Goal: Find specific page/section: Find specific page/section

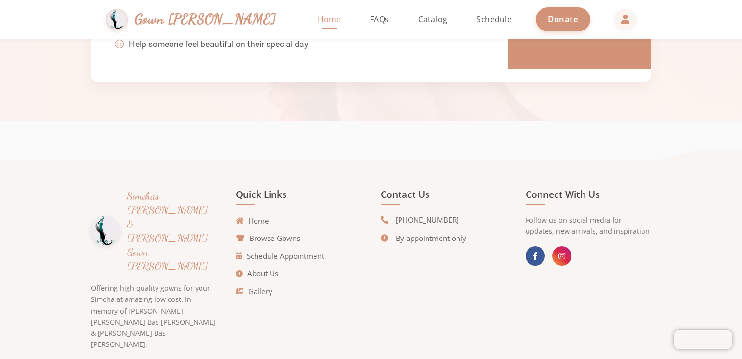
scroll to position [2185, 0]
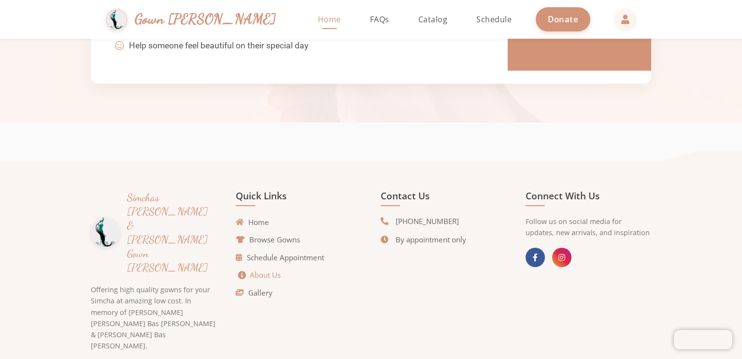
click at [249, 272] on link "About Us" at bounding box center [259, 274] width 43 height 11
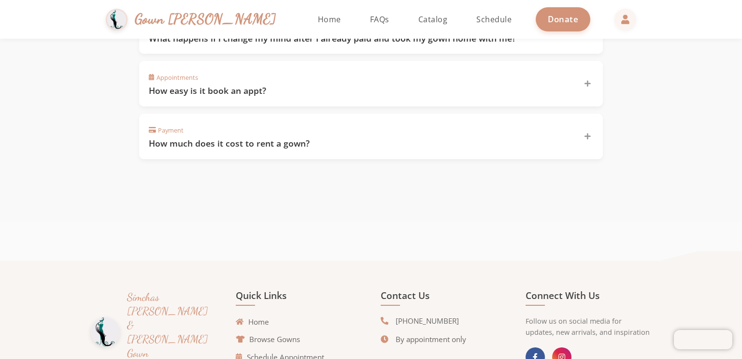
scroll to position [760, 0]
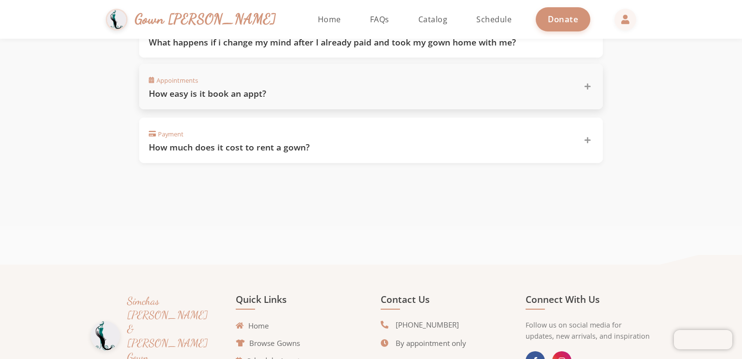
click at [159, 87] on h3 "How easy is it book an appt?" at bounding box center [360, 93] width 423 height 12
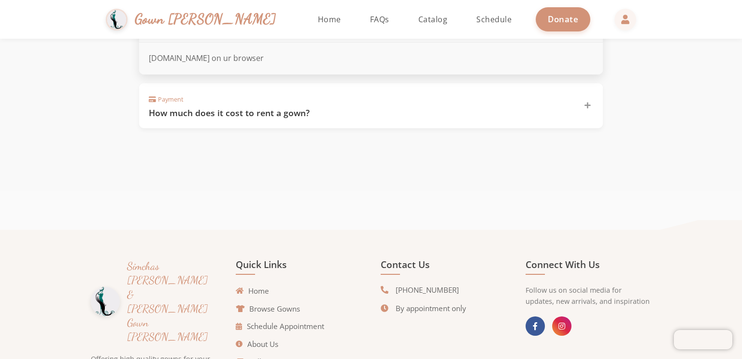
scroll to position [892, 0]
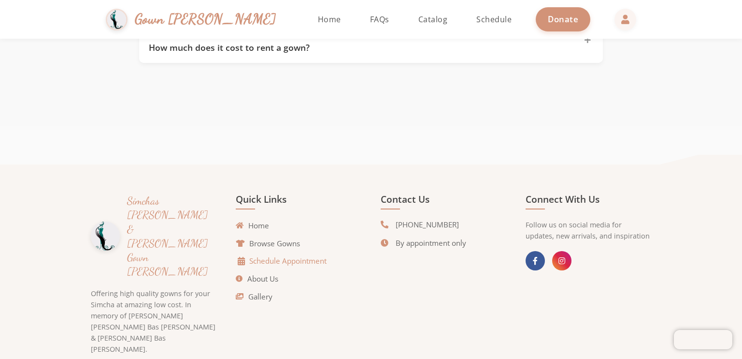
click at [262, 255] on link "Schedule Appointment" at bounding box center [282, 260] width 88 height 11
